Goal: Consume media (video, audio): Consume media (video, audio)

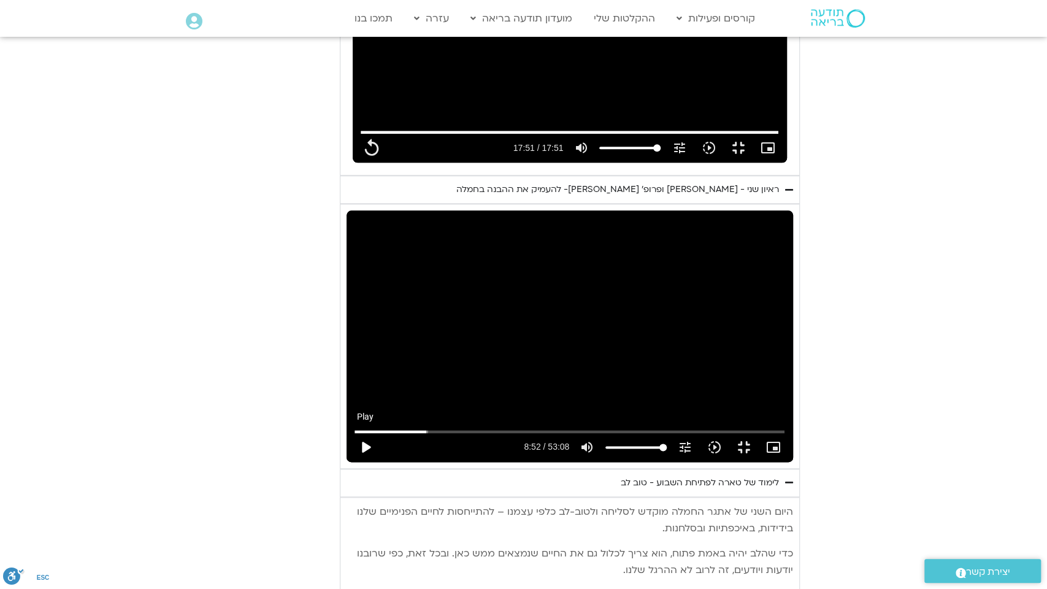
type input "1071.88"
click at [351, 462] on button "play_arrow" at bounding box center [365, 446] width 29 height 29
type input "532.125825"
type input "1071.88"
type input "532.225825"
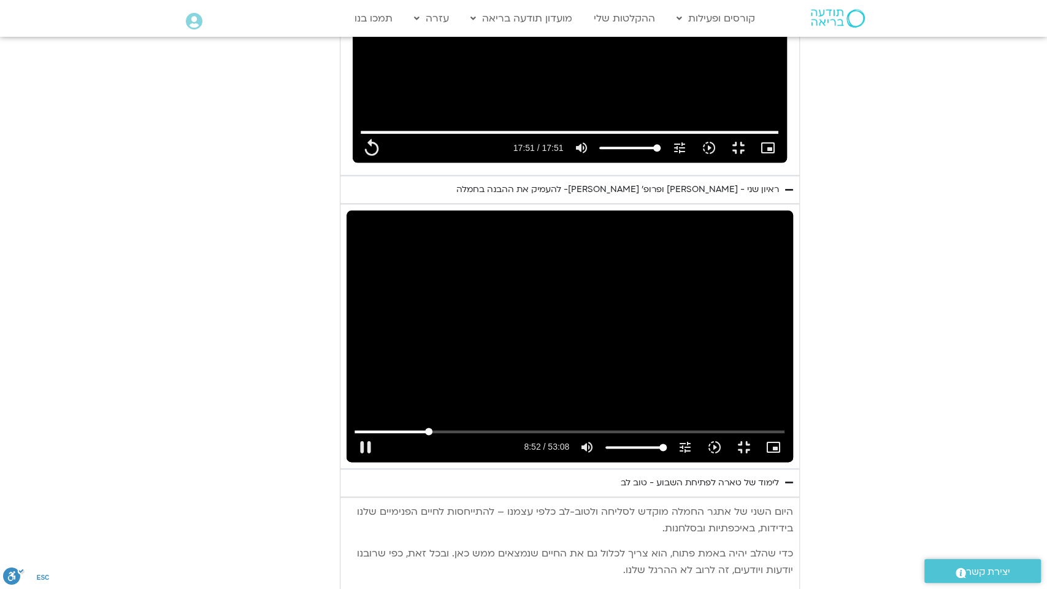
type input "1071.88"
type input "532.230318"
type input "1071.88"
type input "532.245825"
type input "1071.88"
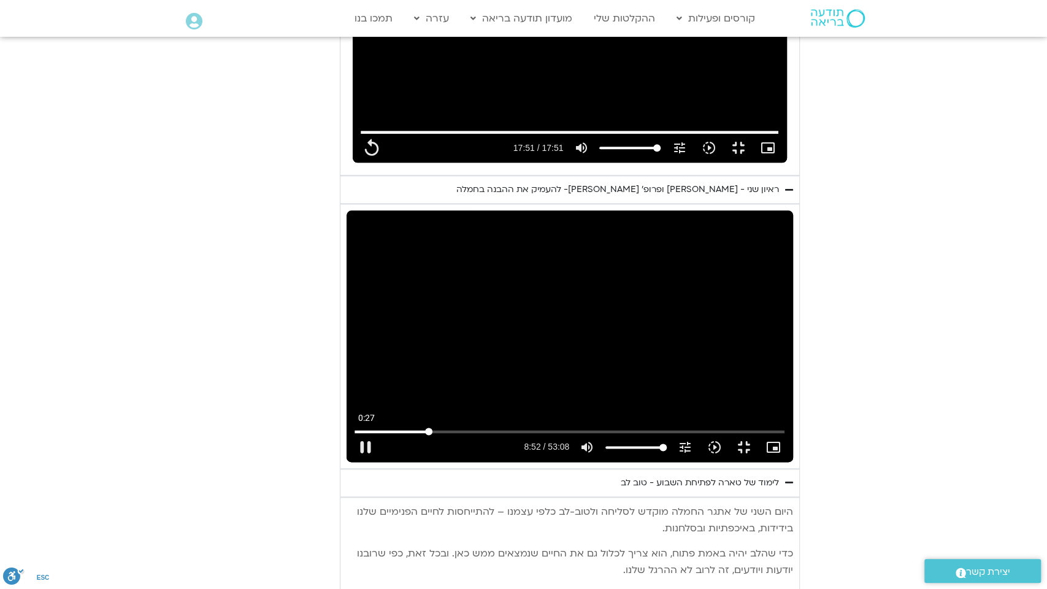
type input "532.302674"
type input "1071.88"
type input "532.4385"
type input "1071.88"
type input "532.642309"
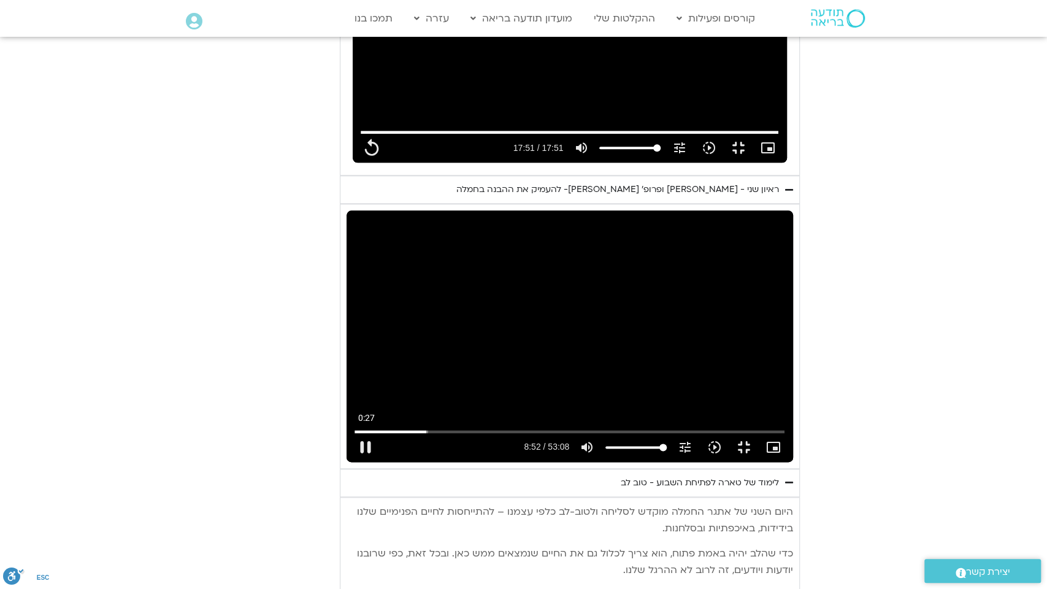
type input "1071.88"
type input "532.69796"
type input "1071.88"
type input "532.844558"
type input "1071.88"
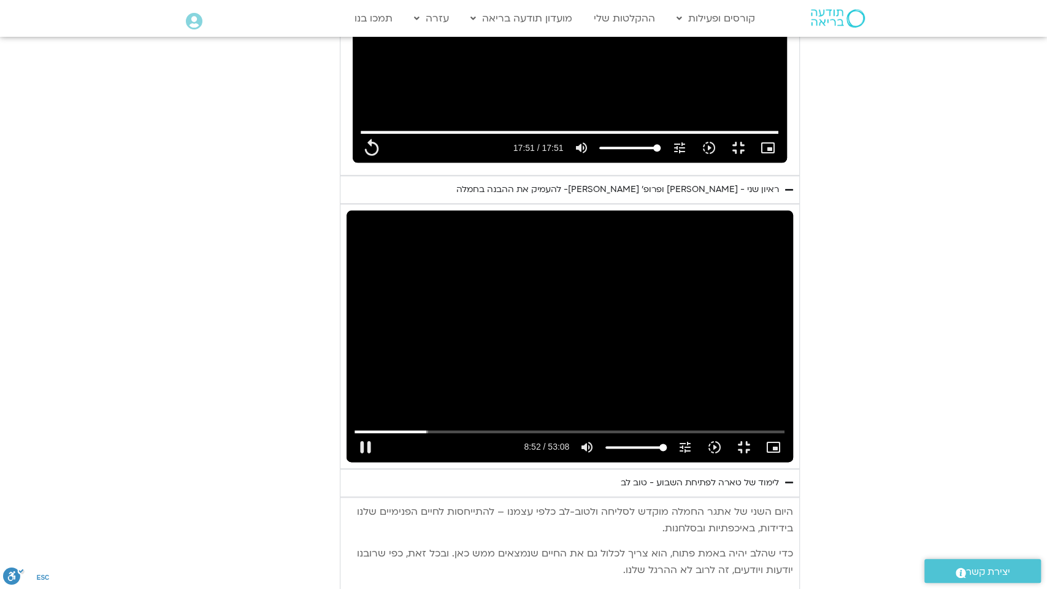
type input "532.987536"
type input "1071.88"
type input "533.137633"
type input "1071.88"
type input "533.274364"
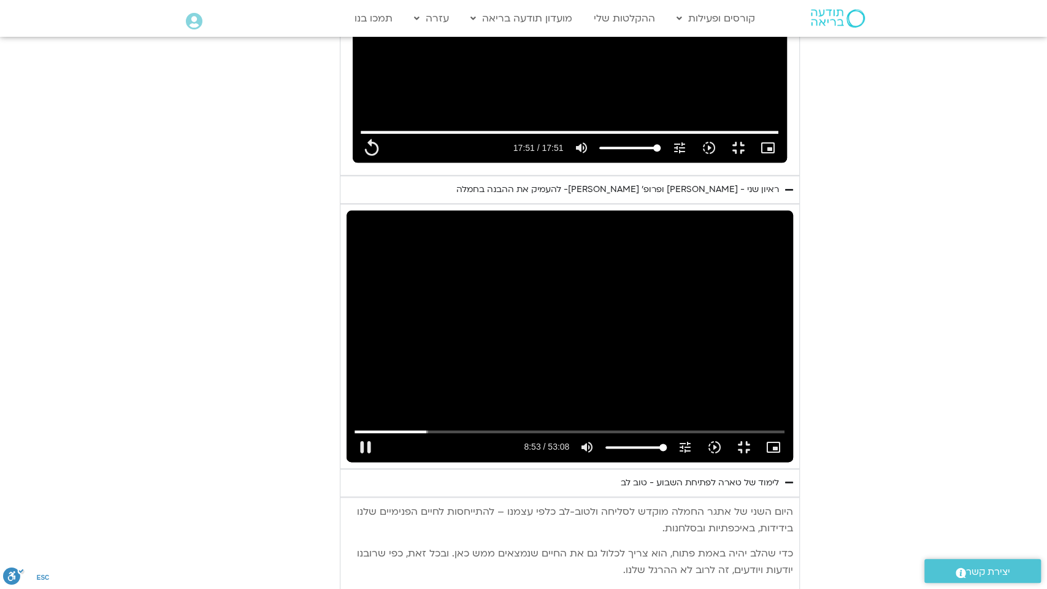
type input "1071.88"
type input "533.404043"
type input "1071.88"
type input "533.530545"
type input "1071.88"
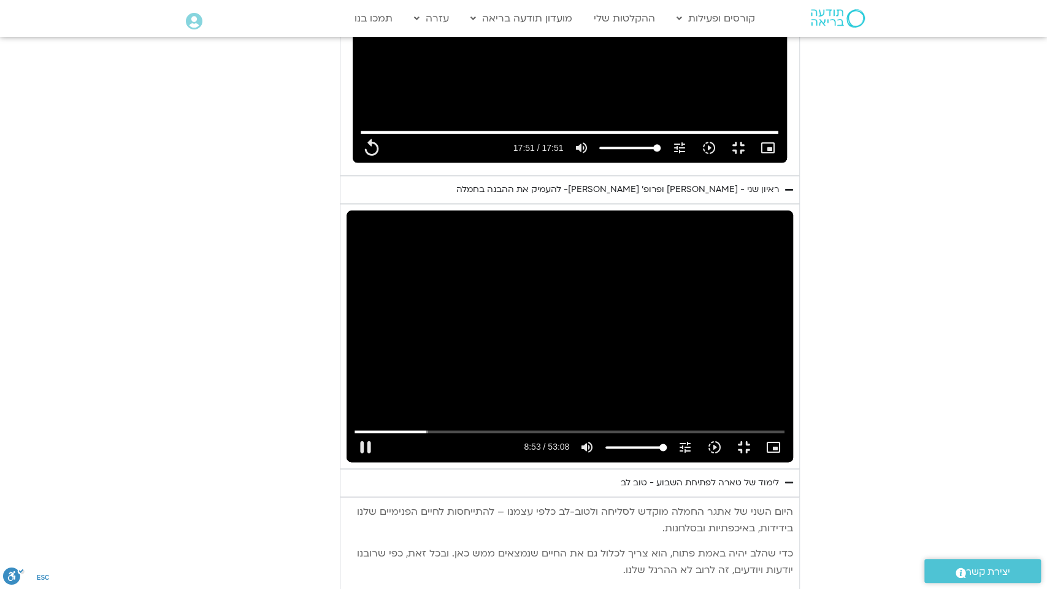
type input "533.660151"
type input "1071.88"
type input "533.861799"
type input "1071.88"
type input "533.995649"
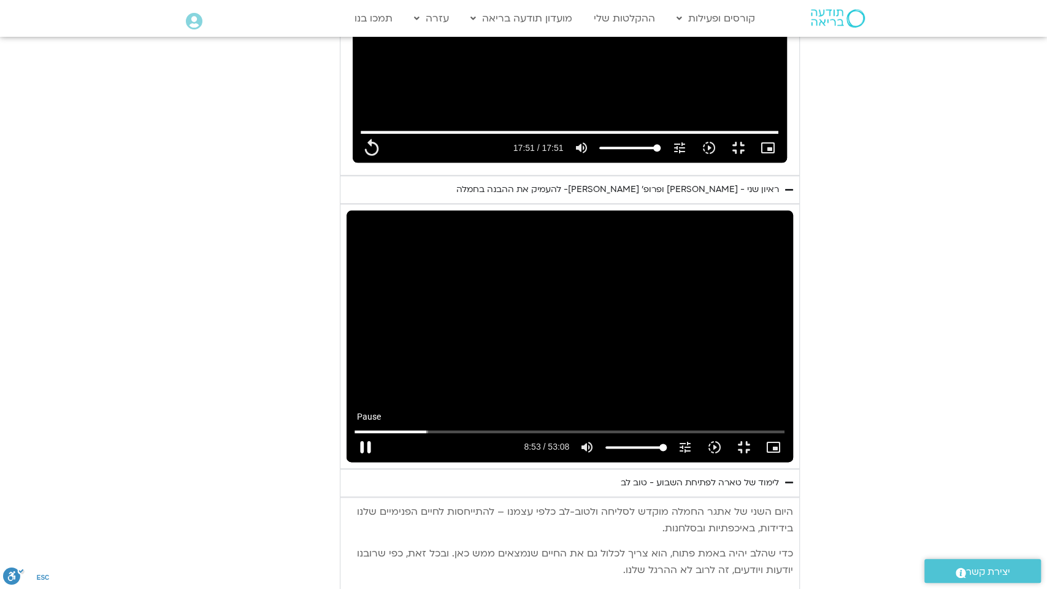
type input "1071.88"
type input "534.084007"
type input "1071.88"
type input "534.21266"
type input "1071.88"
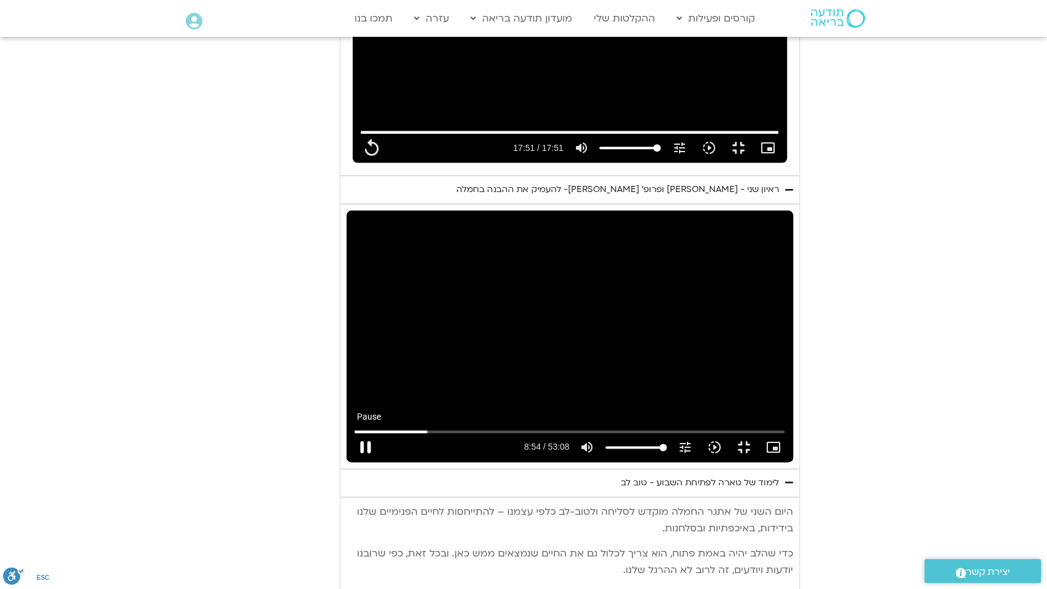
type input "534.375926"
type input "1071.88"
type input "534.542583"
type input "1071.88"
type input "534.676931"
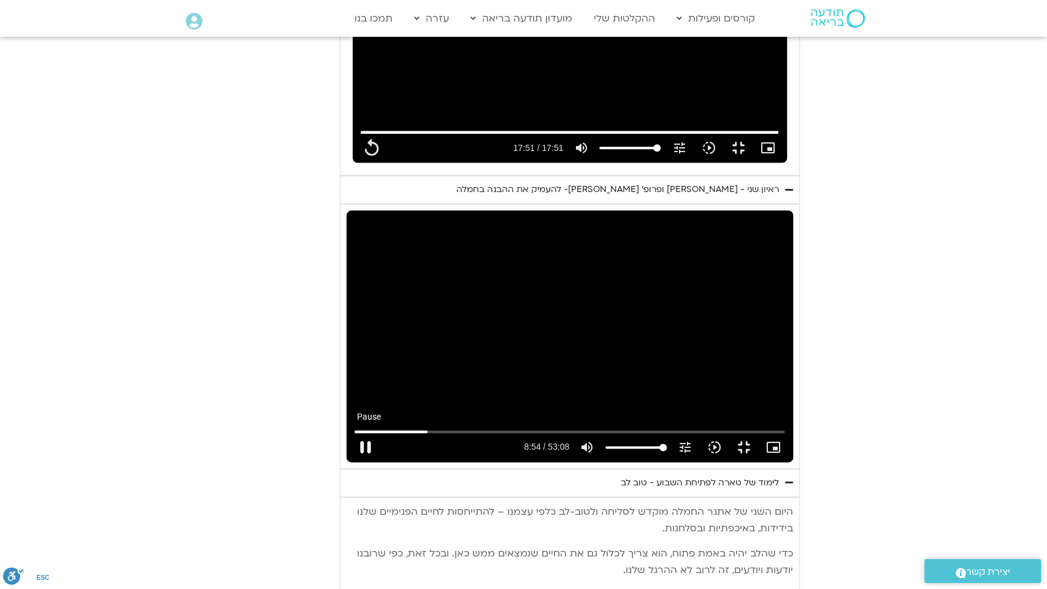
type input "1071.88"
type input "534.818434"
type input "1071.88"
type input "534.947474"
type input "1071.88"
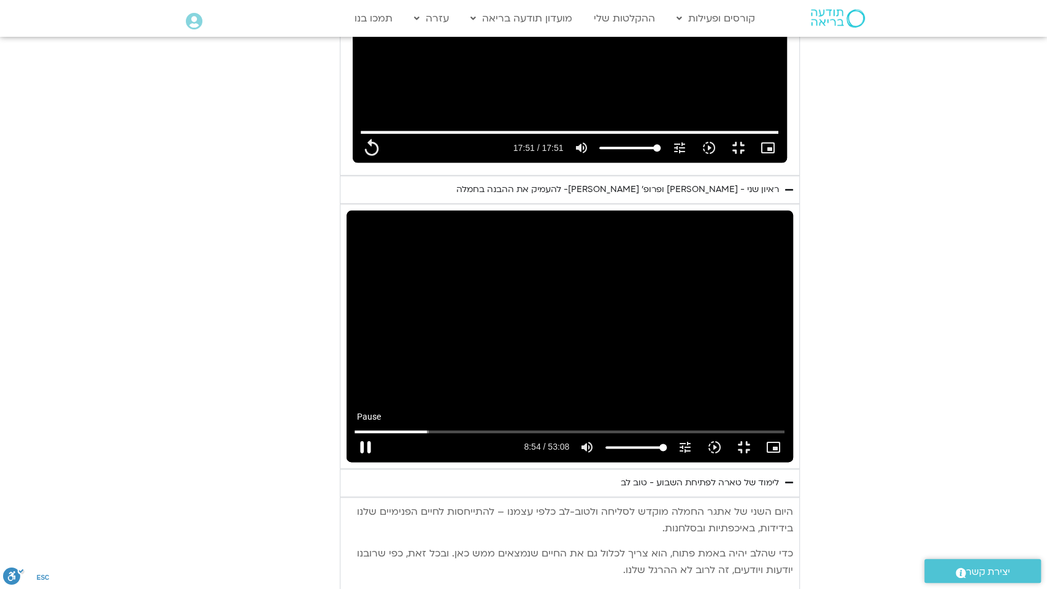
type input "535.077918"
type input "1071.88"
type input "535.213614"
type input "1071.88"
type input "535.34346"
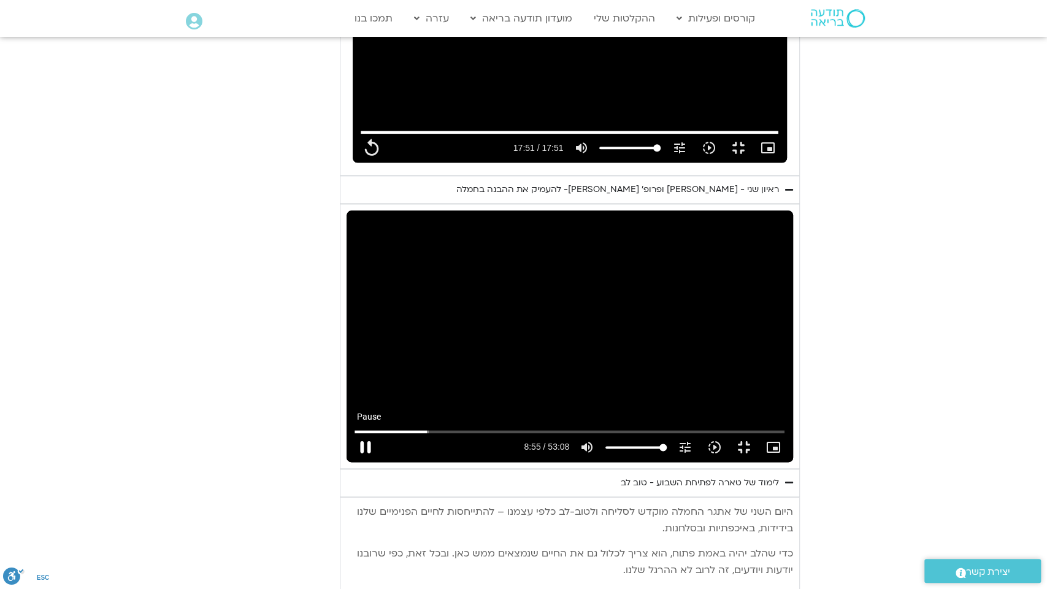
type input "1071.88"
type input "535.488502"
type input "1071.88"
type input "535.62742"
type input "1071.88"
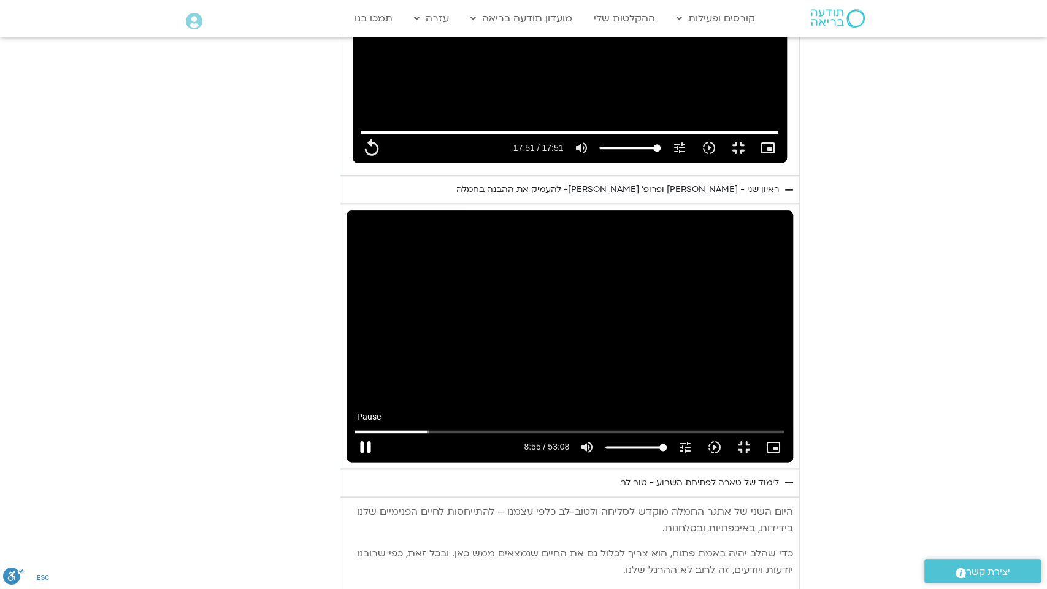
type input "535.756726"
type input "1071.88"
type input "535.888665"
type input "1071.88"
type input "536.015365"
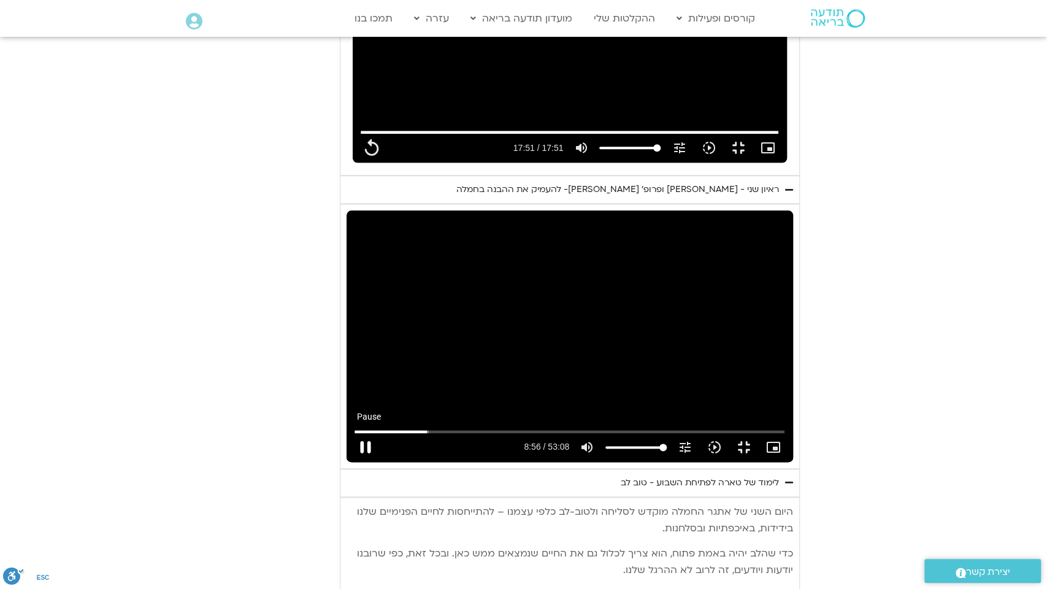
type input "1071.88"
type input "536.196441"
type input "1071.88"
type input "536.330334"
type input "1071.88"
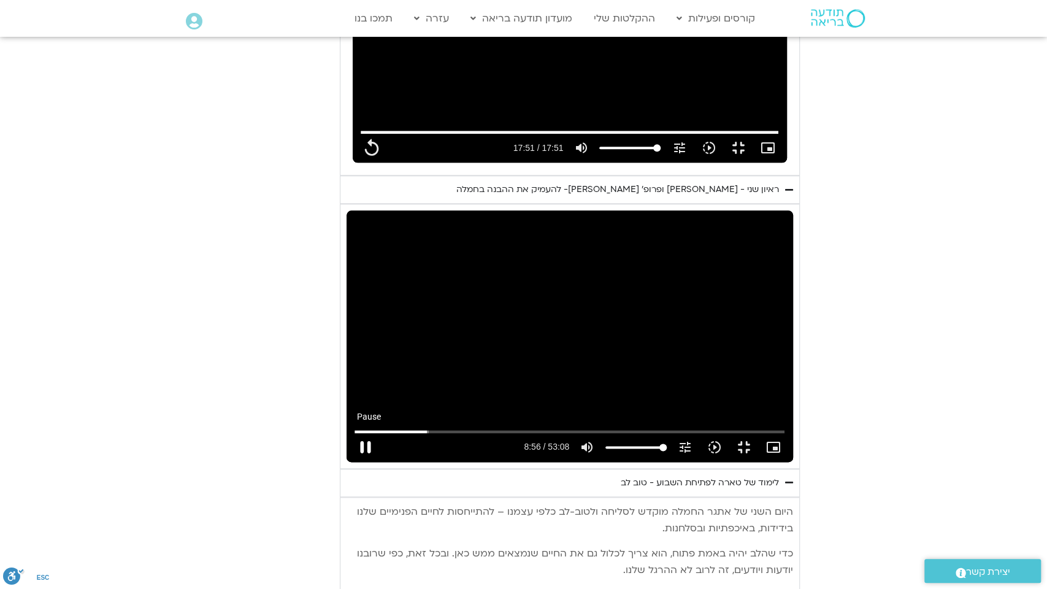
type input "536.463006"
type input "1071.88"
type input "536.591137"
type input "1071.88"
type input "536.722355"
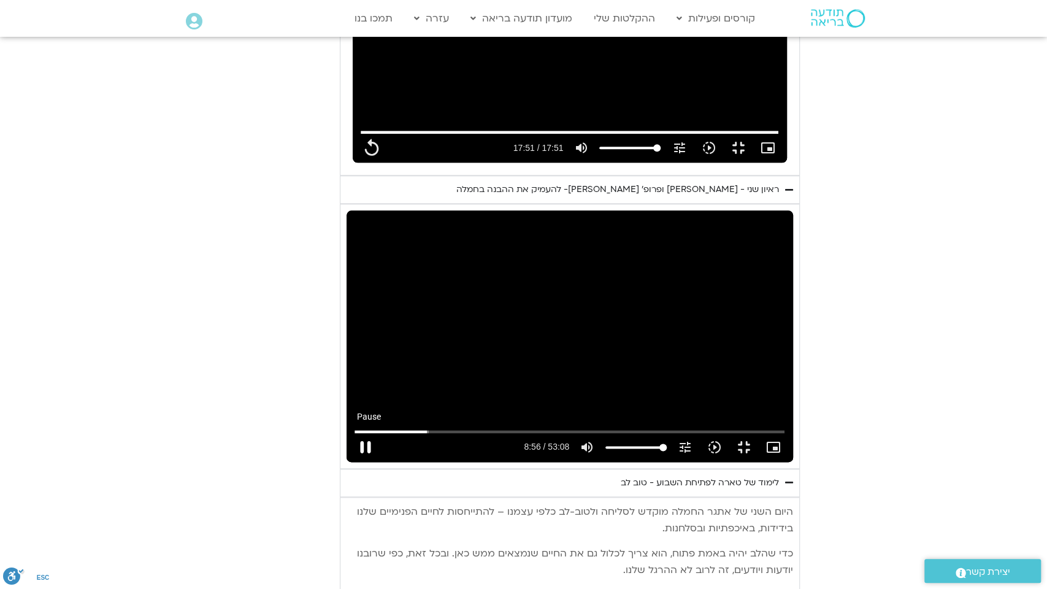
type input "1071.88"
type input "536.854766"
type input "1071.88"
type input "536.986609"
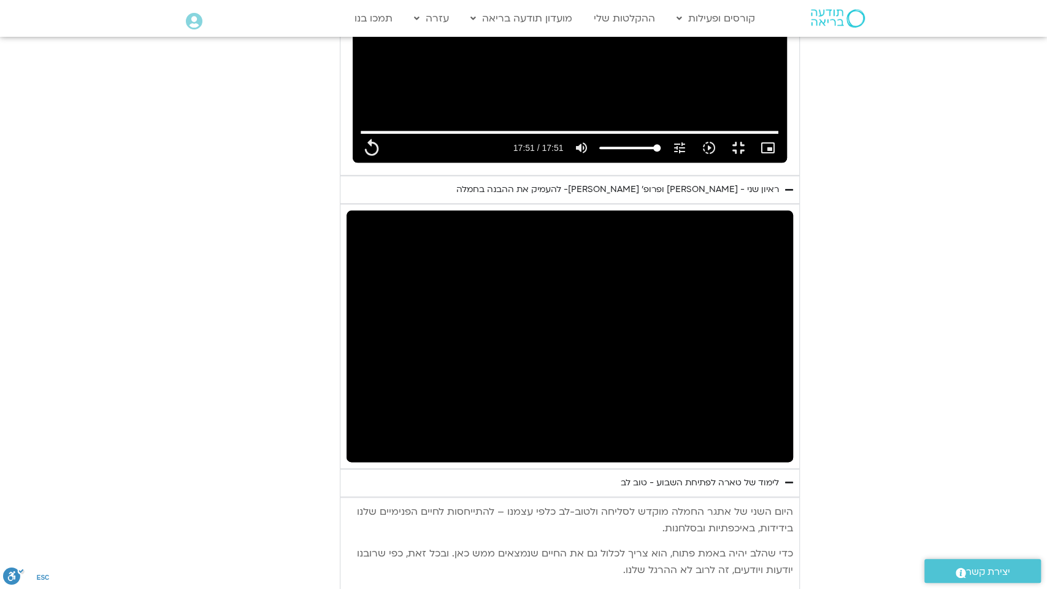
type input "1071.88"
type input "542.78441"
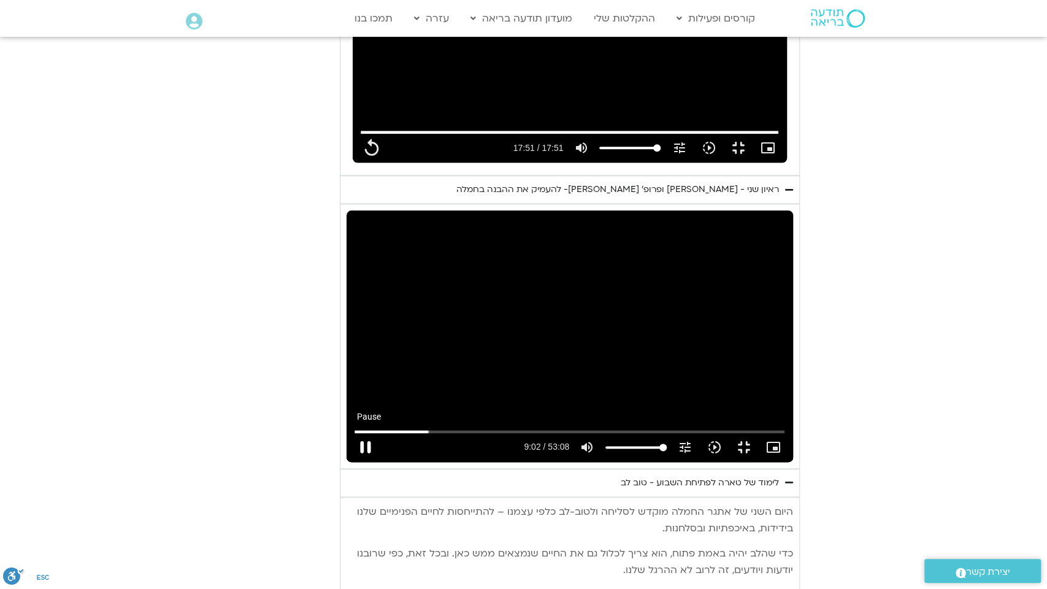
type input "1071.88"
type input "542.849904"
type input "1071.88"
type input "542.976281"
type input "1071.88"
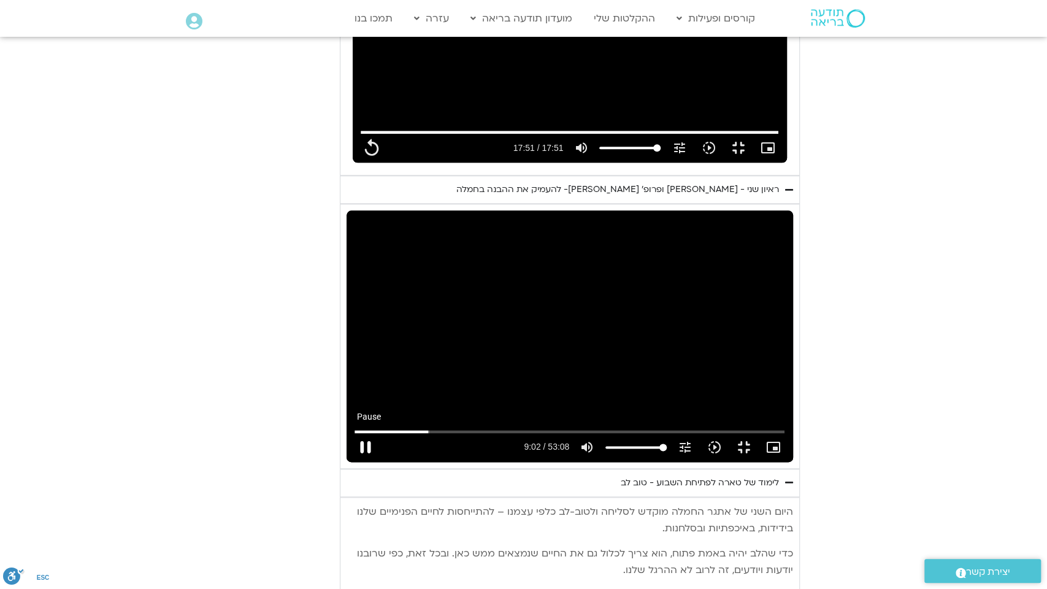
type input "543.106942"
type input "1071.88"
type input "543.235834"
type input "1071.88"
type input "543.47296"
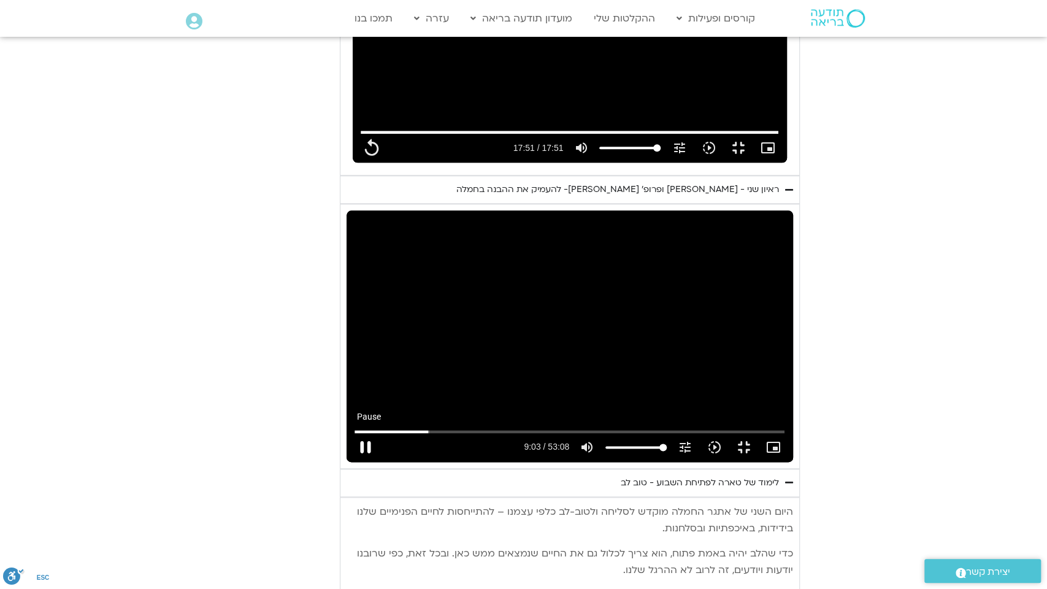
type input "1071.88"
type input "543.51656"
type input "1071.88"
type input "543.72766"
type input "1071.88"
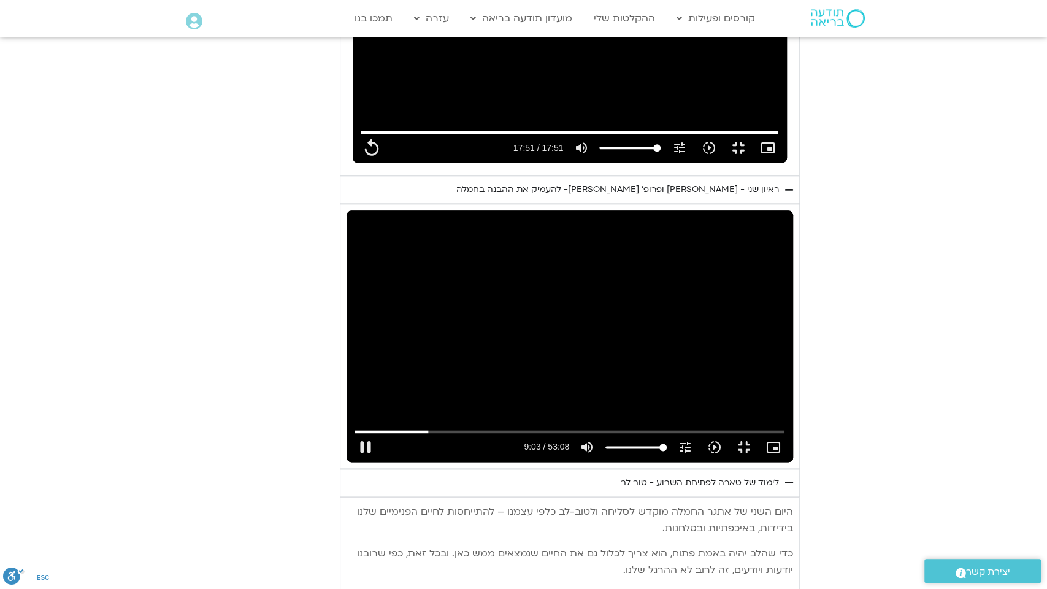
type input "543.858331"
type input "1071.88"
type input "544.005188"
type input "1071.88"
type input "544.145358"
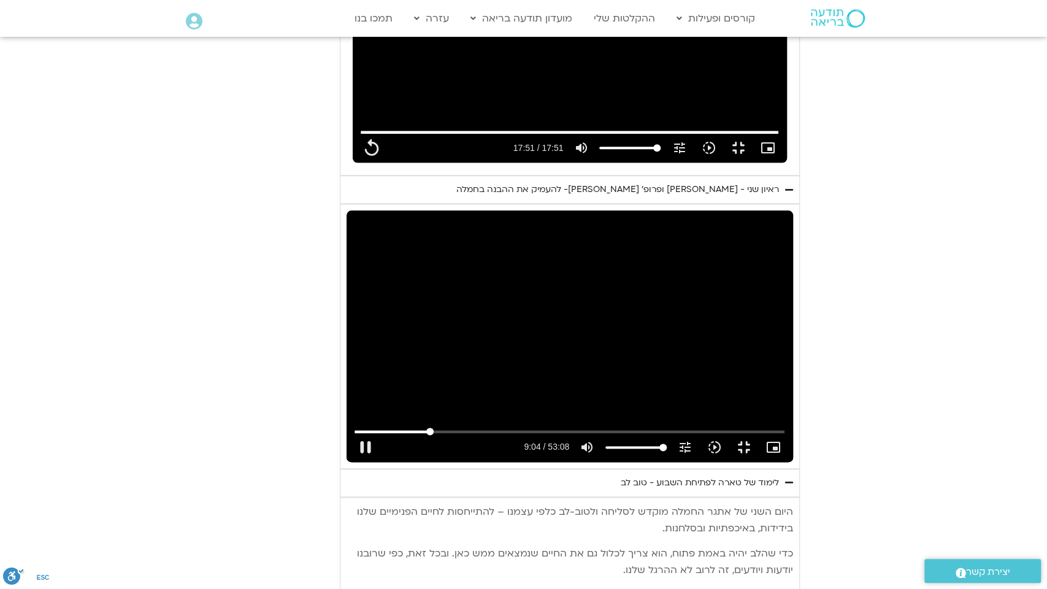
type input "1071.88"
type input "544.309604"
type input "1071.88"
type input "544.471321"
type input "1071.88"
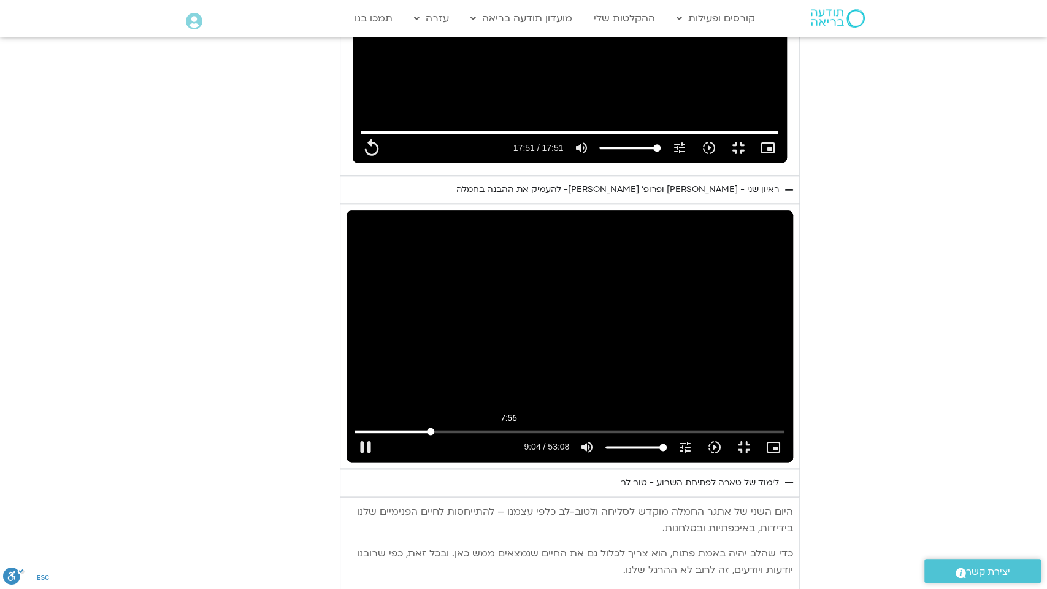
type input "544.633072"
type input "1071.88"
type input "544.712757"
type input "1071.88"
type input "544.876581"
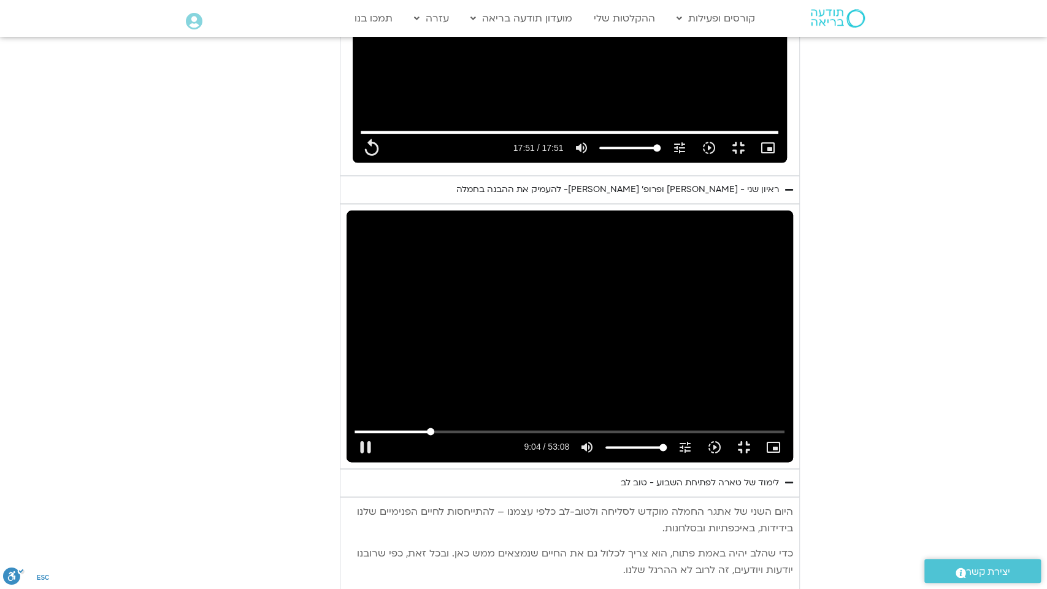
type input "1071.88"
type input "545.045158"
type input "1071.88"
type input "545.214941"
type input "1071.88"
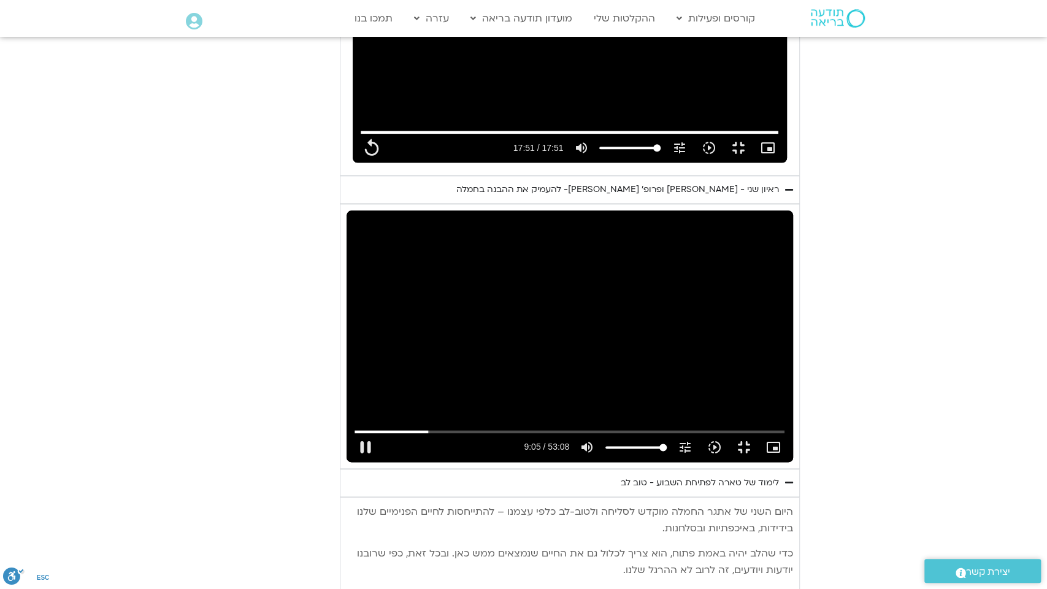
type input "545.288938"
type input "1071.88"
type input "545.475758"
type input "1071.88"
type input "545.616185"
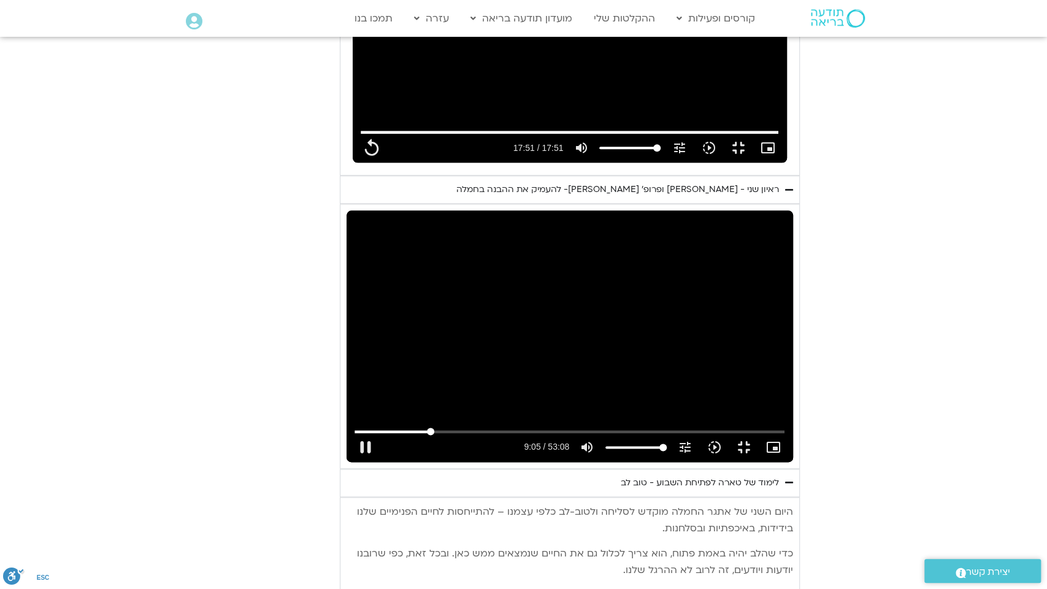
type input "1071.88"
type input "545.68747"
type input "1071.88"
type input "545.871113"
type input "1071.88"
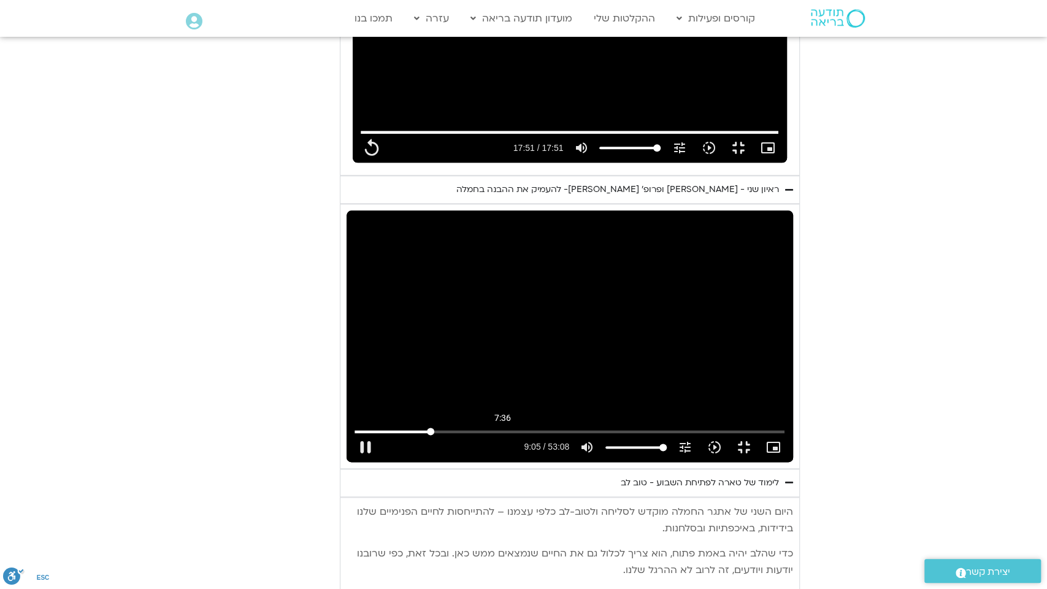
type input "545.984356"
type input "1071.88"
type input "546.167075"
type input "1071.88"
type input "546.308971"
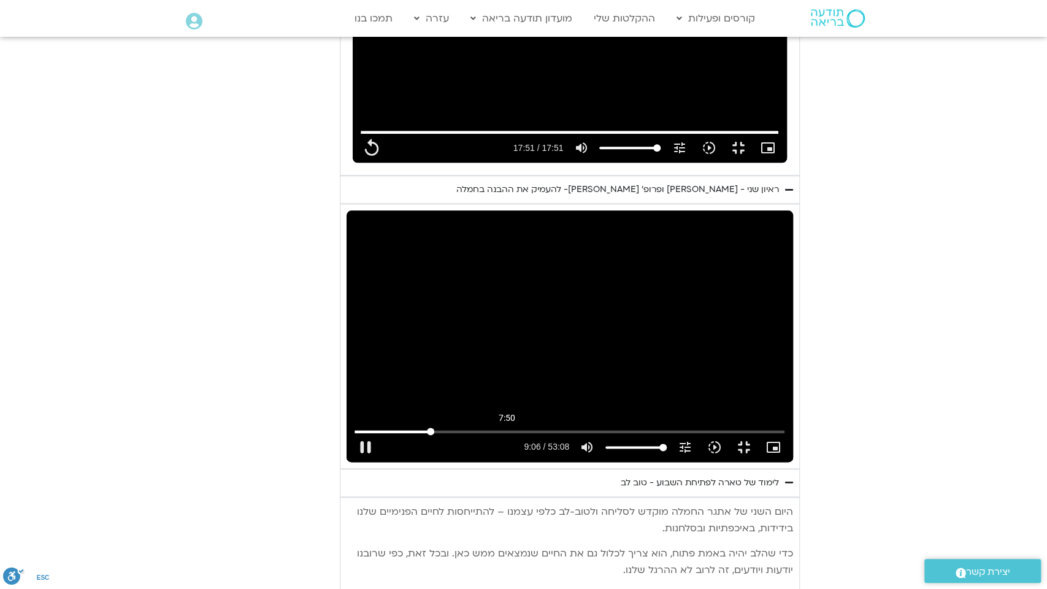
type input "1071.88"
type input "546.392248"
type input "1071.88"
type input "546.607014"
type input "1071.88"
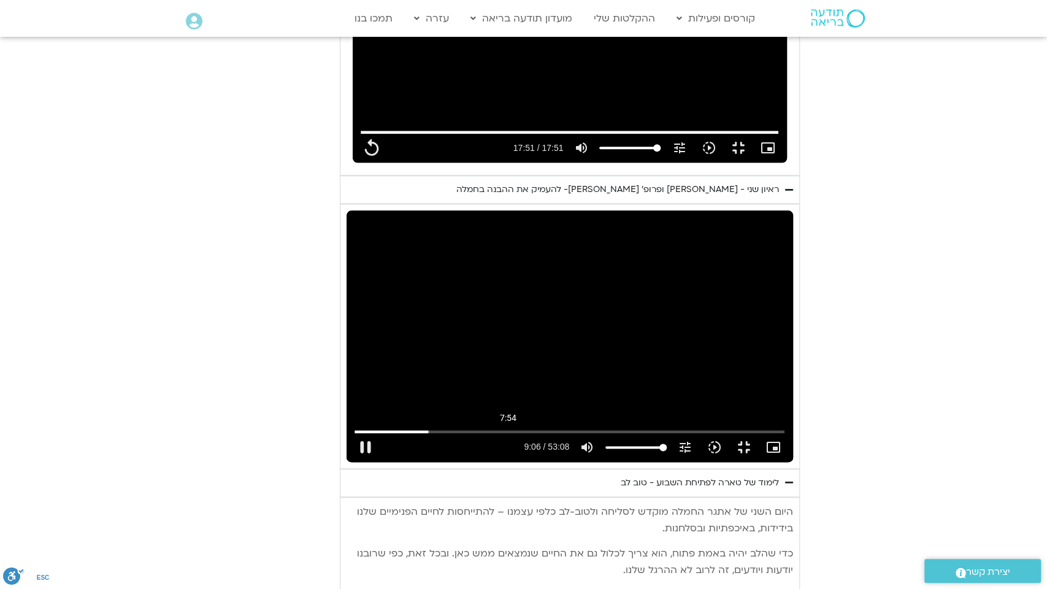
type input "546.674882"
type input "1071.88"
type input "546.841586"
type input "1071.88"
type input "546.970291"
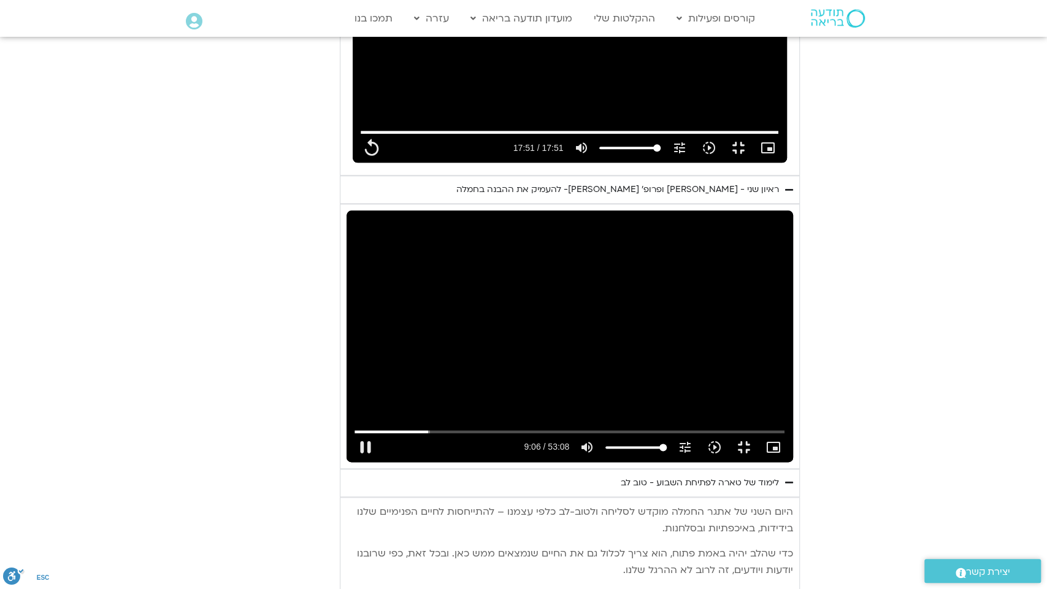
type input "1071.88"
type input "547.109475"
type input "1071.88"
type input "547.239504"
type input "1071.88"
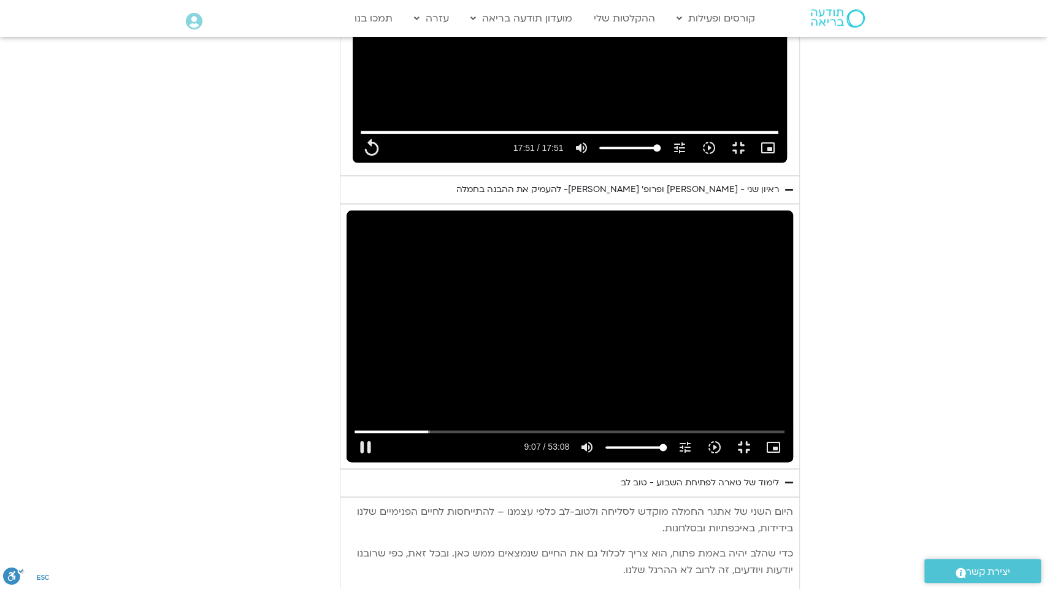
type input "547.376236"
type input "1071.88"
type input "547.75741"
type input "1071.88"
type input "547.893576"
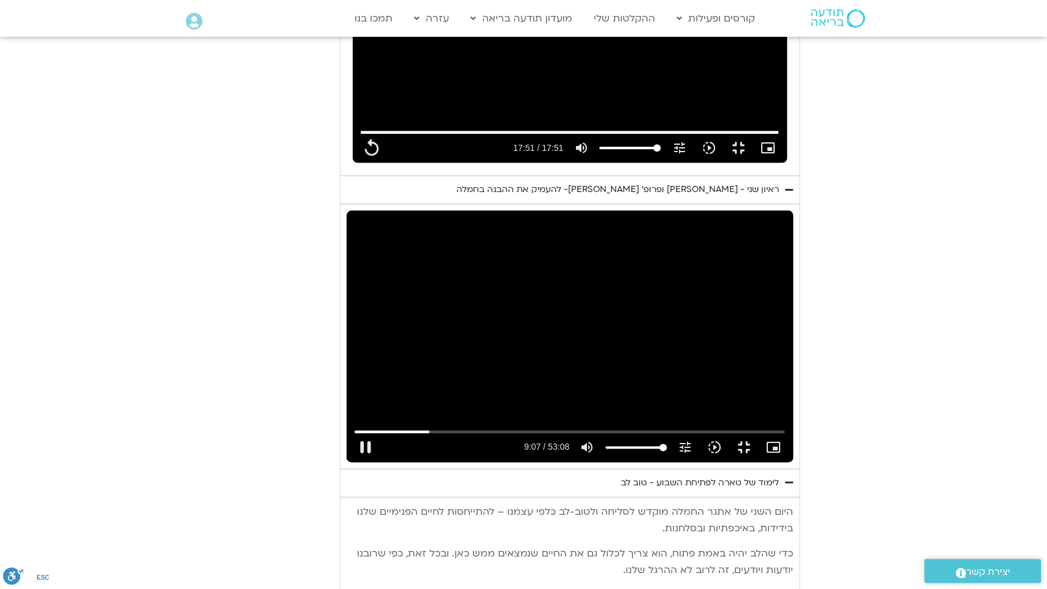
type input "1071.88"
type input "548.058214"
type input "1071.88"
type input "548.196558"
type input "1071.88"
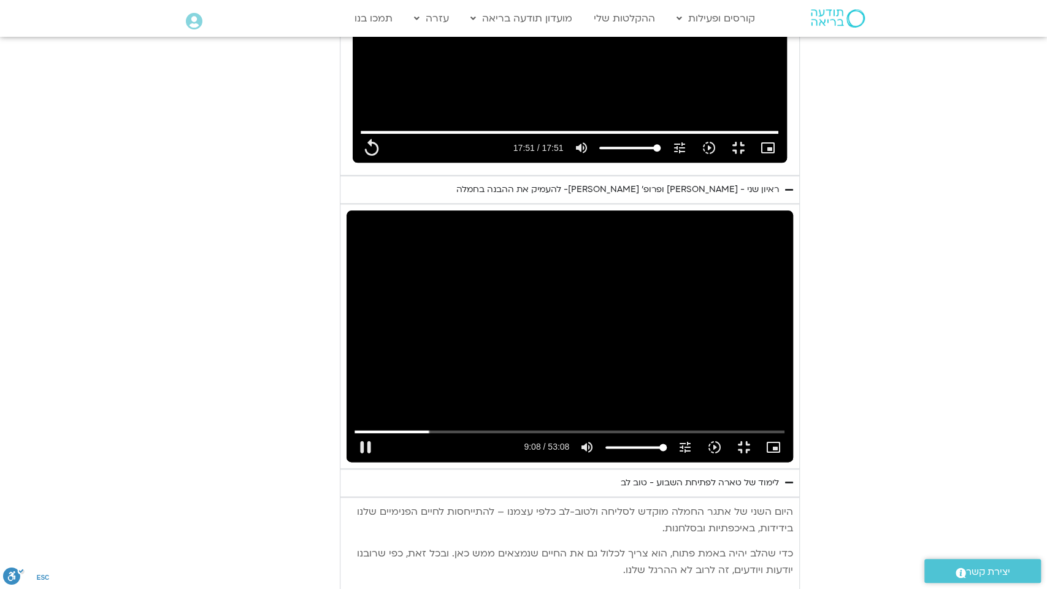
type input "548.333572"
type input "1071.88"
type input "548.467388"
type input "1071.88"
type input "548.607117"
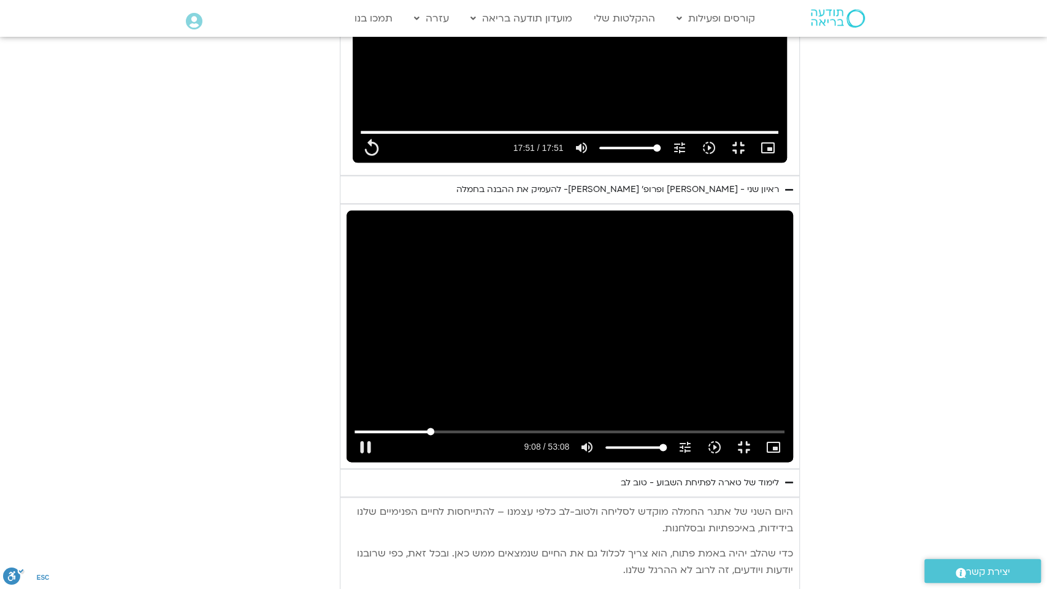
type input "1071.88"
type input "548.832925"
type input "1071.88"
type input "548.9112"
type input "1071.88"
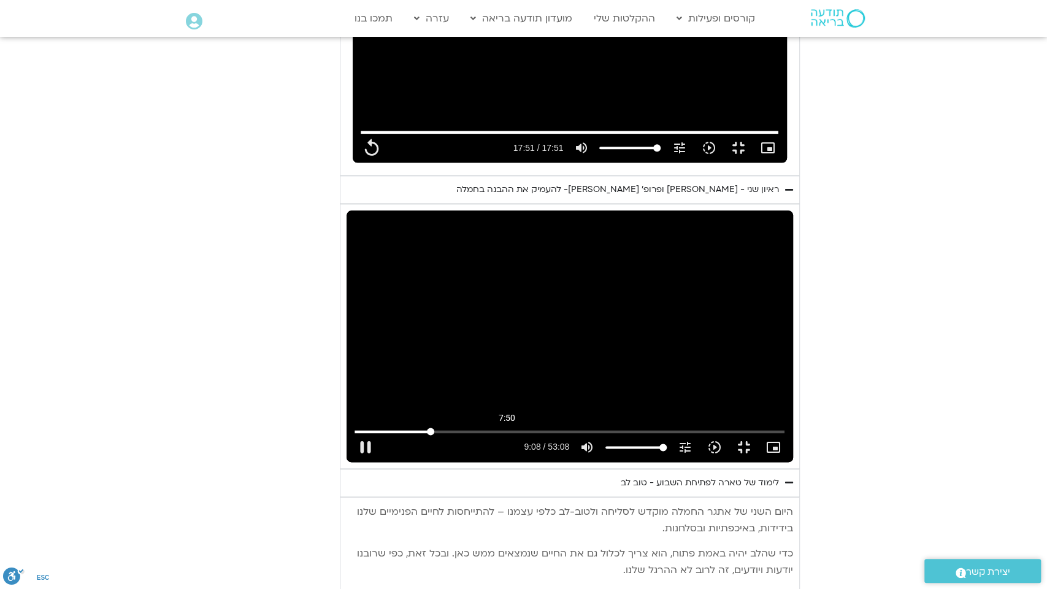
type input "549.050526"
type input "1071.88"
type input "549.238974"
type input "1071.88"
type input "549.377814"
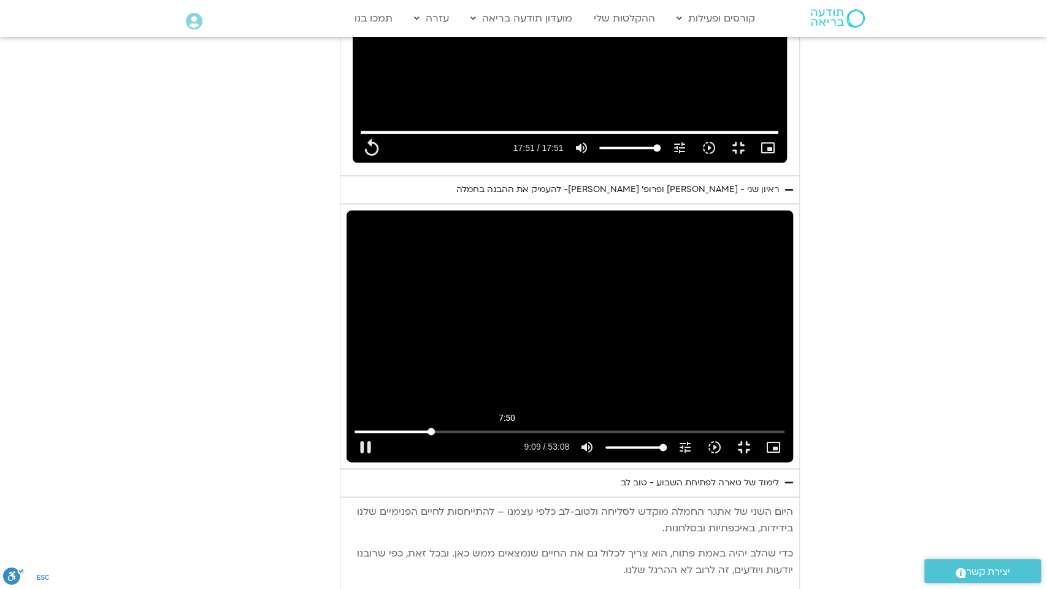
type input "1071.88"
type input "471.563658139291"
type input "1071.88"
type input "471.563658139291"
click at [354, 435] on input "Seek" at bounding box center [569, 430] width 430 height 7
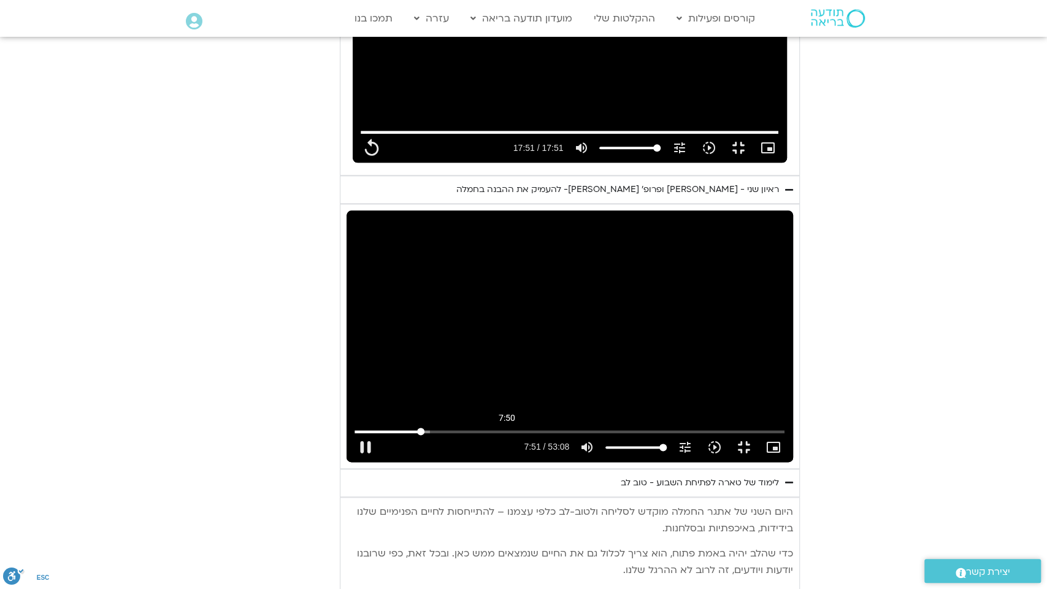
type input "1071.88"
type input "471.563658"
type input "1071.88"
type input "471.704793"
type input "1071.88"
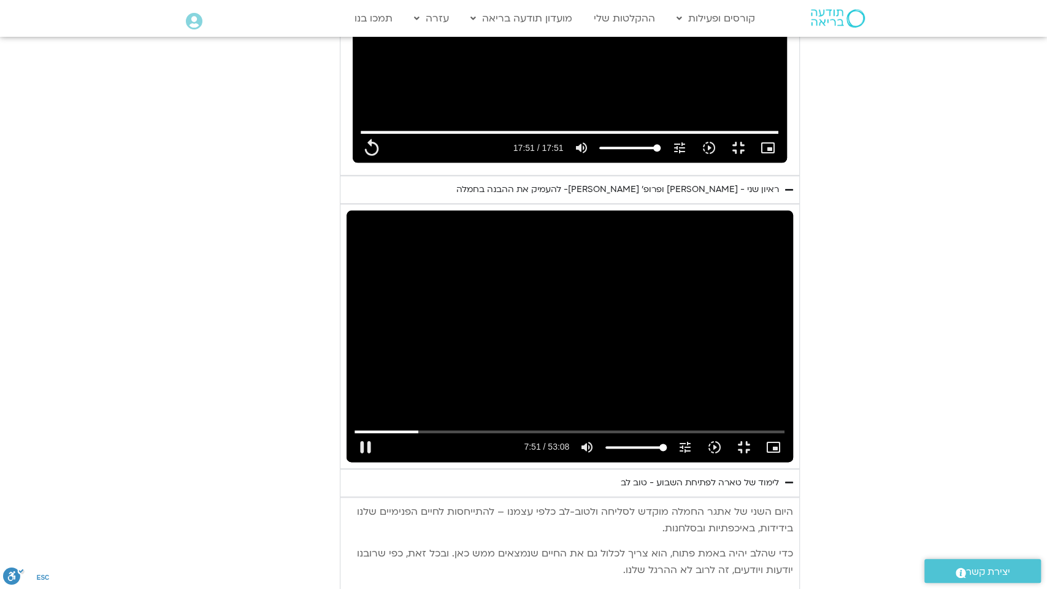
type input "471.83026"
type input "1071.88"
type input "471.941483"
type input "1071.88"
type input "472.069102"
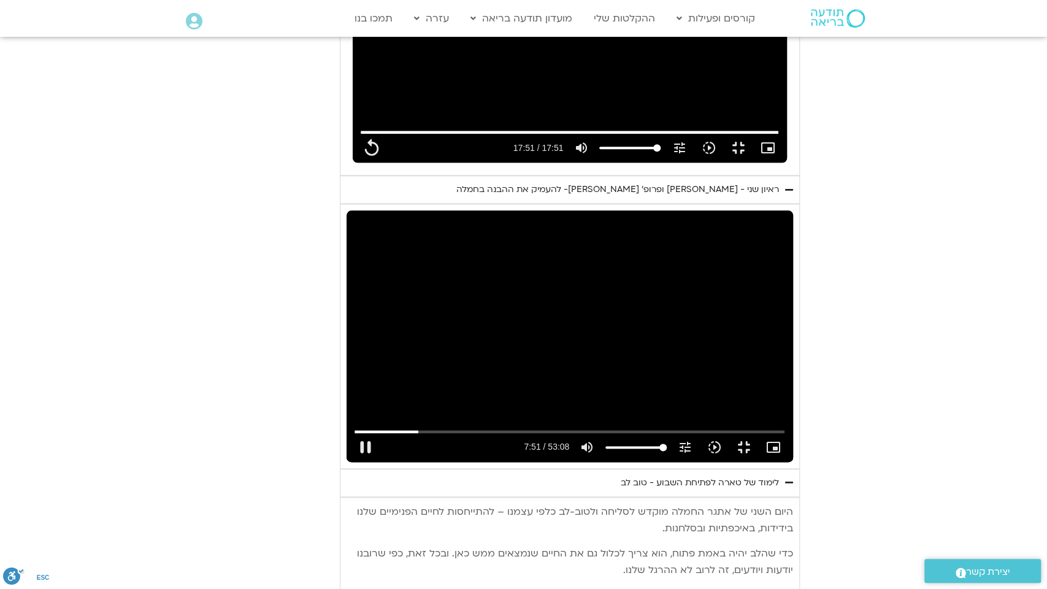
type input "1071.88"
type input "472.222808"
type input "1071.88"
type input "472.362167"
type input "1071.88"
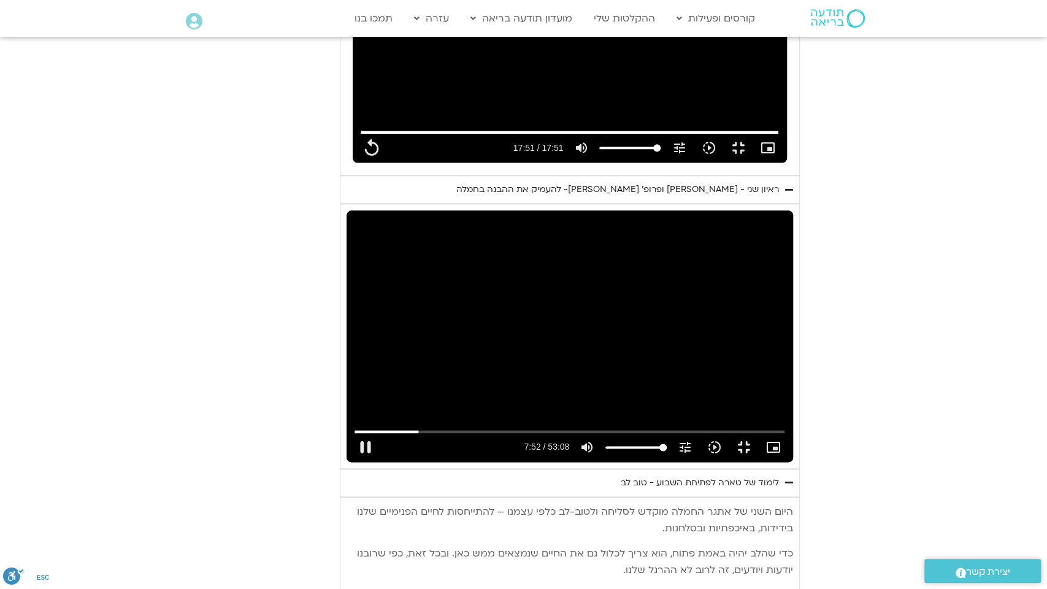
type input "472.495888"
type input "1071.88"
type input "472.653557"
type input "1071.88"
type input "472.790946"
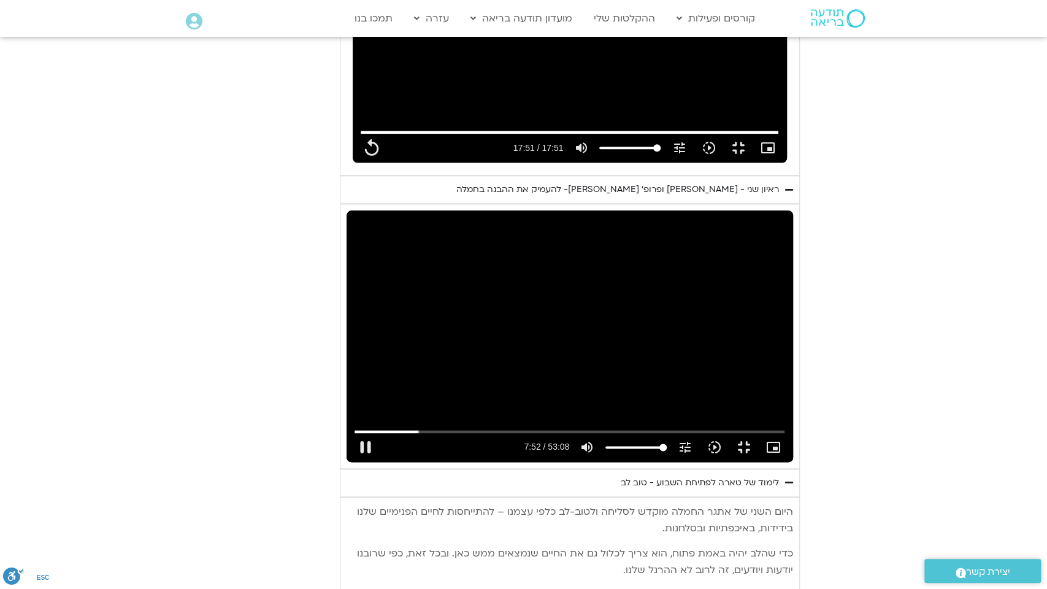
type input "1071.88"
type input "472.955551"
type input "1071.88"
type input "473.09513"
type input "1071.88"
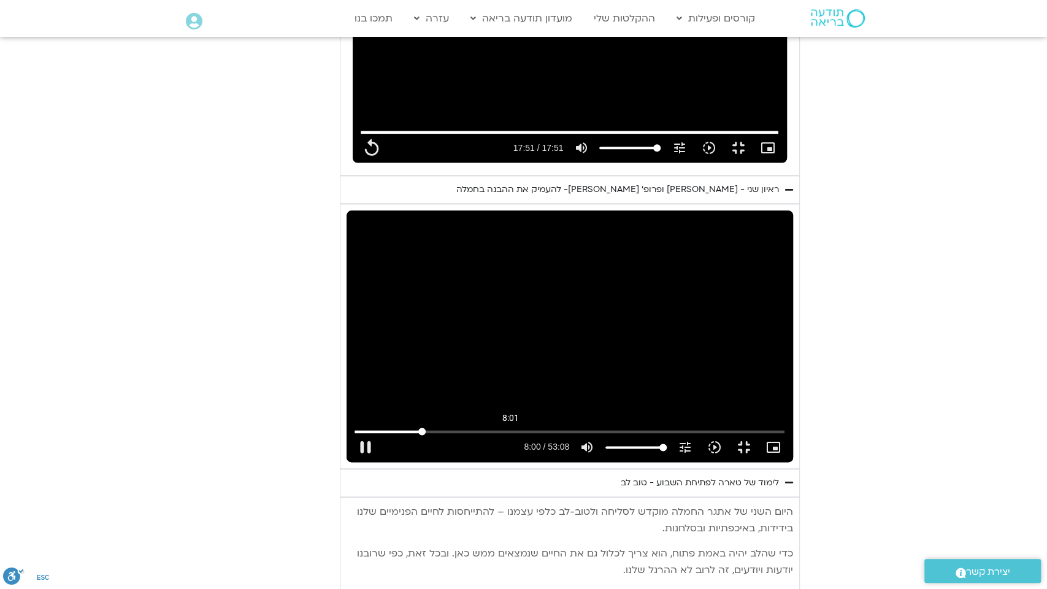
click at [354, 435] on input "Seek" at bounding box center [569, 430] width 430 height 7
click at [394, 435] on input "Seek" at bounding box center [569, 430] width 430 height 7
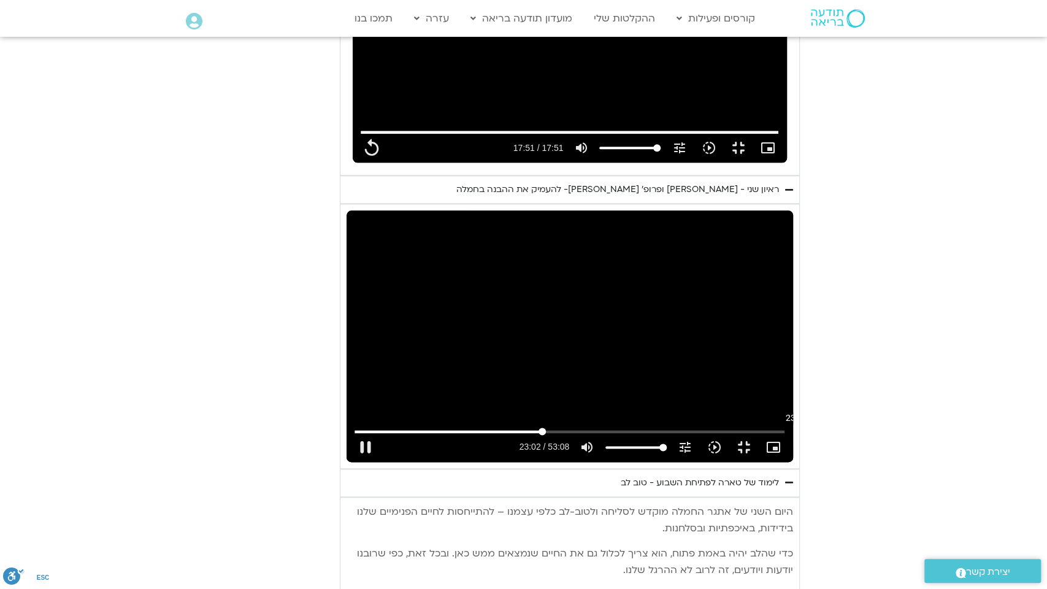
click at [457, 435] on input "Seek" at bounding box center [569, 430] width 430 height 7
click at [784, 435] on input "Seek" at bounding box center [569, 430] width 430 height 7
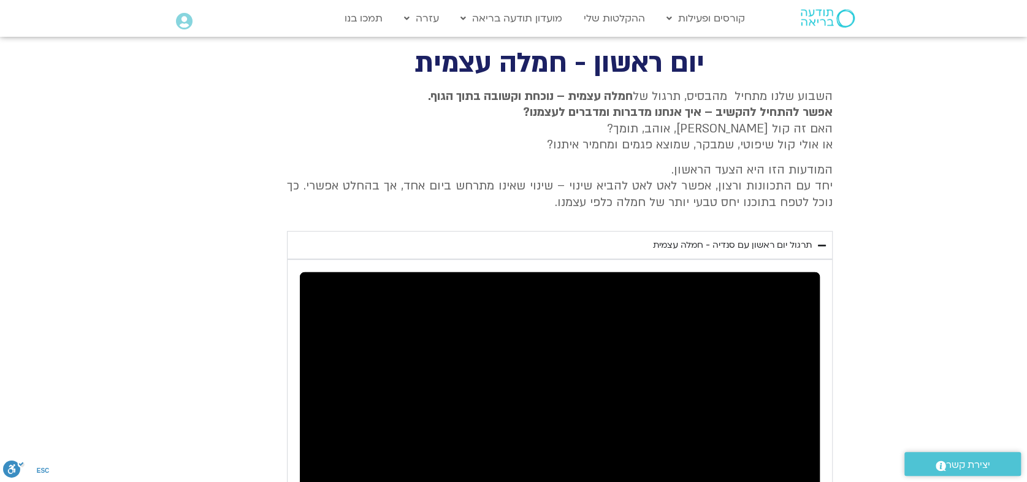
scroll to position [2007, 0]
